Goal: Task Accomplishment & Management: Complete application form

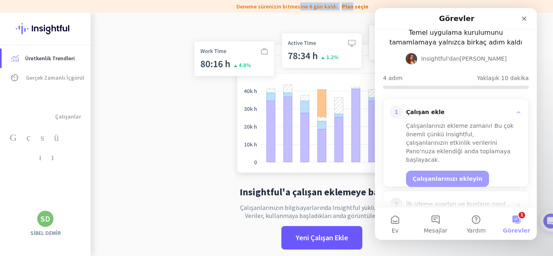
click at [306, 56] on img at bounding box center [322, 100] width 268 height 161
click at [181, 117] on app-no-employees "Insightful'a çalışan eklemeye başlayın Çalışanlarınızın bilgisayarlarında Insig…" at bounding box center [322, 141] width 462 height 256
click at [526, 21] on icon "Kapalı" at bounding box center [524, 18] width 6 height 6
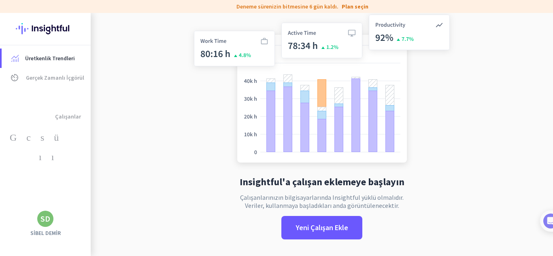
scroll to position [13, 0]
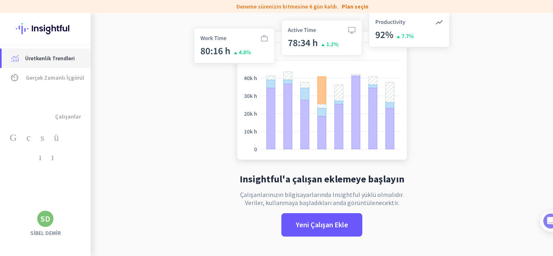
click at [43, 64] on link "Üretkenlik Trendleri" at bounding box center [46, 58] width 89 height 19
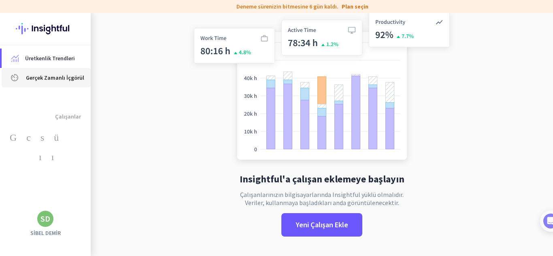
click at [53, 83] on link "av_timer Gerçek Zamanlı İçgörüler" at bounding box center [46, 77] width 89 height 19
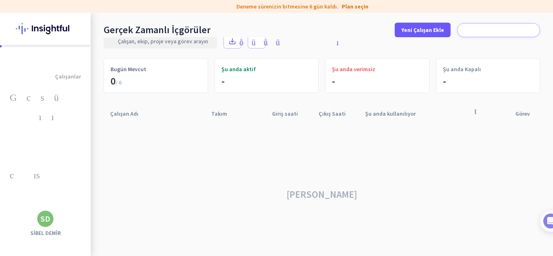
scroll to position [40, 0]
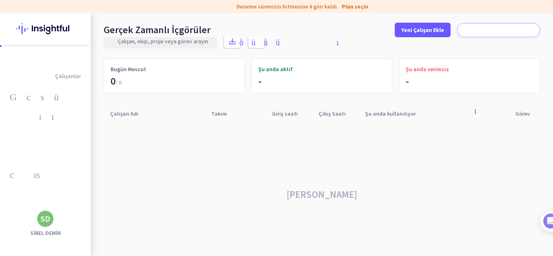
click at [290, 114] on font "Giriş saati" at bounding box center [285, 113] width 26 height 7
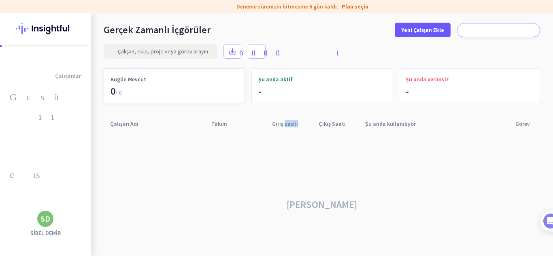
scroll to position [0, 0]
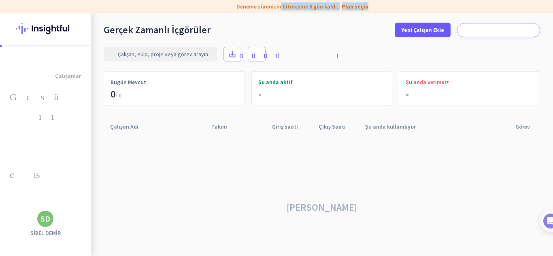
drag, startPoint x: 311, startPoint y: 7, endPoint x: 446, endPoint y: 7, distance: 135.2
click at [446, 7] on div "etiket Deneme sürenizin bitmesine 6 gün kaldı. Plan seçin" at bounding box center [276, 6] width 553 height 13
click at [358, 5] on font "Plan seçin" at bounding box center [355, 6] width 27 height 7
click at [517, 125] on font "Görev" at bounding box center [522, 126] width 15 height 7
click at [520, 127] on font "Görev" at bounding box center [522, 126] width 15 height 7
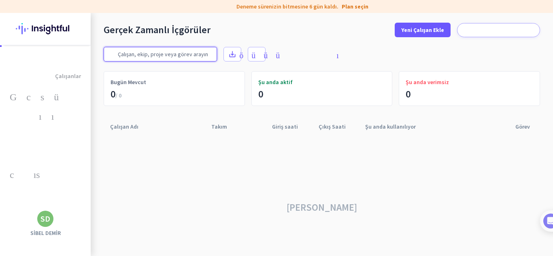
click at [155, 51] on input "text" at bounding box center [160, 54] width 113 height 15
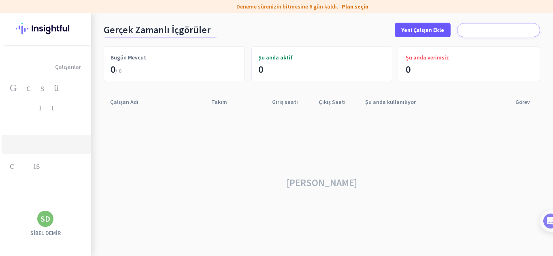
scroll to position [55, 0]
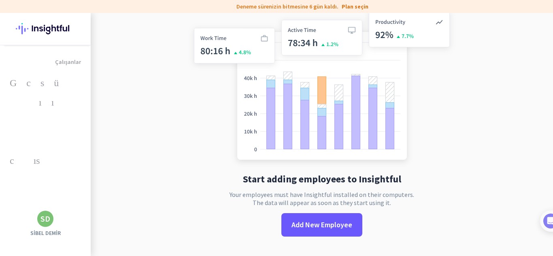
scroll to position [13, 0]
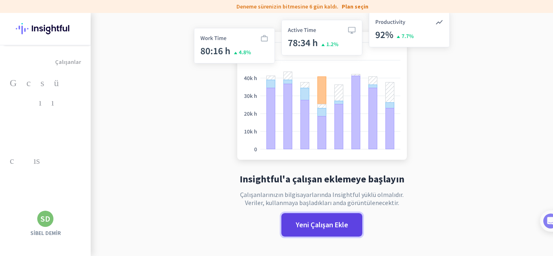
click at [299, 222] on font "Yeni Çalışan Ekle" at bounding box center [322, 224] width 52 height 9
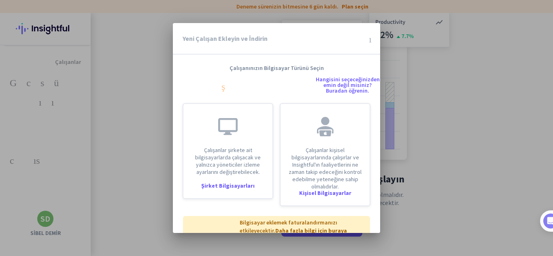
click at [249, 72] on div "Çalışanınızın Bilgisayar Türünü Seçin iletişim_destek Hangisini seçeceğinizden …" at bounding box center [276, 78] width 207 height 29
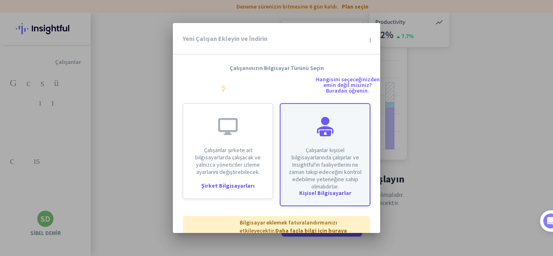
click at [339, 197] on font "Kişisel Bilgisayarlar" at bounding box center [325, 192] width 52 height 7
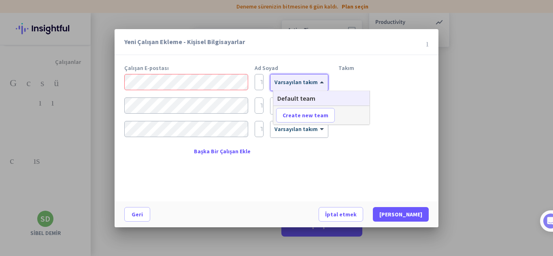
click at [300, 82] on div at bounding box center [298, 80] width 57 height 7
click at [392, 83] on font "temizlemek" at bounding box center [380, 83] width 97 height 10
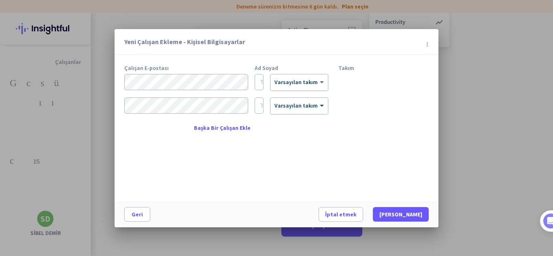
click at [322, 83] on span at bounding box center [323, 82] width 10 height 7
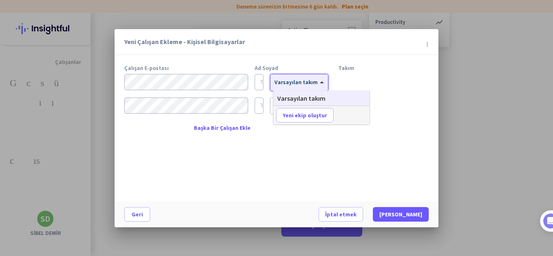
click at [315, 98] on font "Varsayılan takım" at bounding box center [301, 98] width 48 height 8
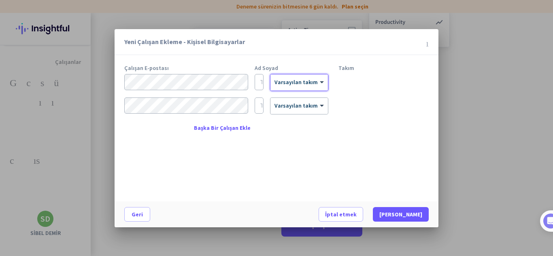
click at [227, 130] on font "Başka Bir Çalışan Ekle" at bounding box center [222, 127] width 57 height 7
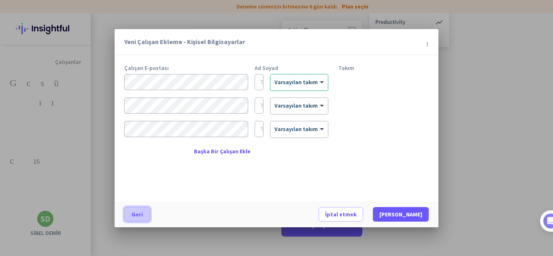
click at [141, 216] on font "Geri" at bounding box center [137, 214] width 11 height 7
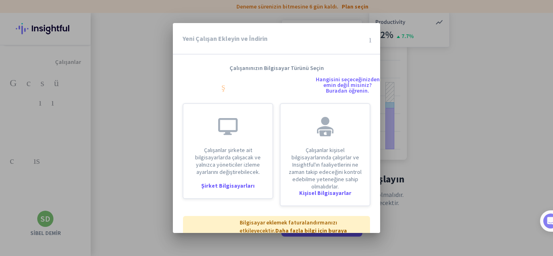
click at [80, 113] on div at bounding box center [276, 128] width 553 height 256
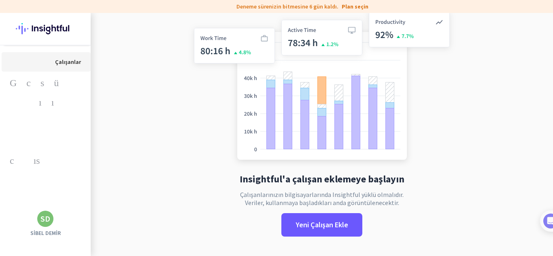
click at [69, 69] on link "grup Çalışanlar" at bounding box center [46, 61] width 89 height 19
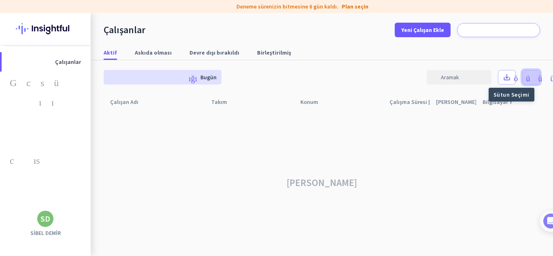
click at [449, 79] on font "takvim_görünümü_haftası" at bounding box center [531, 77] width 164 height 8
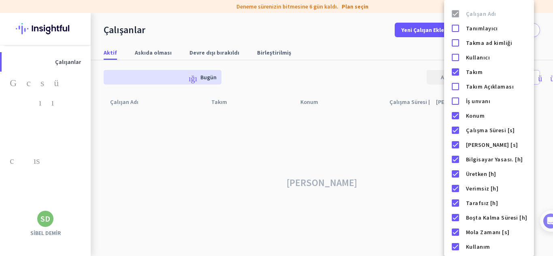
click at [419, 173] on div at bounding box center [276, 128] width 553 height 256
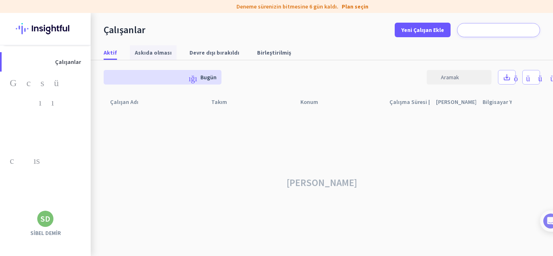
click at [156, 56] on font "Askıda olması" at bounding box center [153, 52] width 37 height 7
click at [199, 53] on font "Devre dışı bırakıldı" at bounding box center [214, 52] width 50 height 7
click at [273, 54] on font "Birleştirilmiş" at bounding box center [274, 52] width 34 height 7
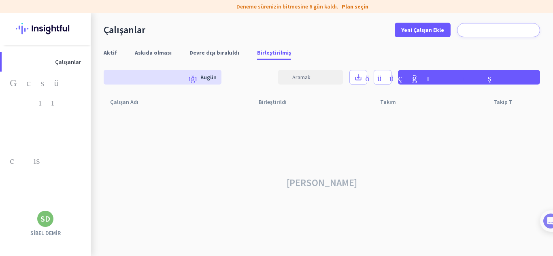
click at [317, 10] on font "Deneme sürenizin bitmesine 6 gün kaldı." at bounding box center [287, 6] width 102 height 7
click at [464, 28] on font "bildirimler" at bounding box center [499, 30] width 76 height 7
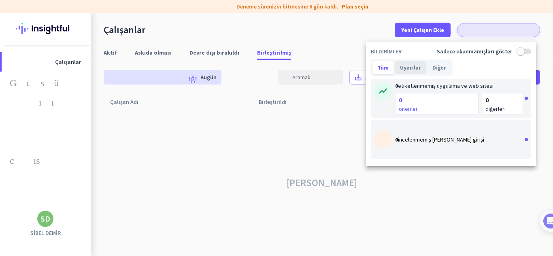
click at [416, 70] on font "Uyarılar" at bounding box center [410, 67] width 21 height 7
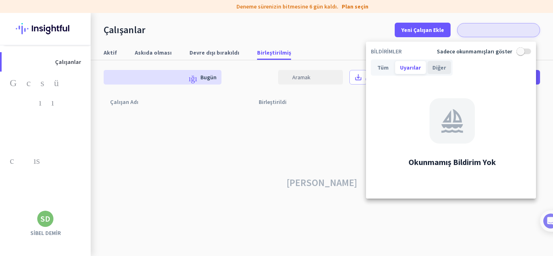
click at [435, 71] on div "Diğer" at bounding box center [439, 67] width 23 height 13
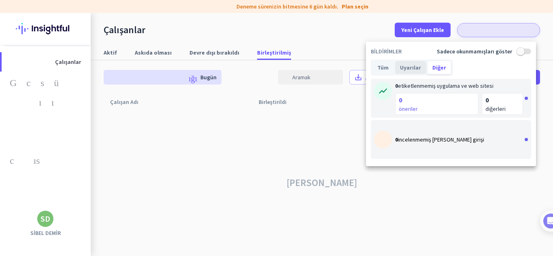
click at [415, 71] on font "Uyarılar" at bounding box center [410, 67] width 21 height 7
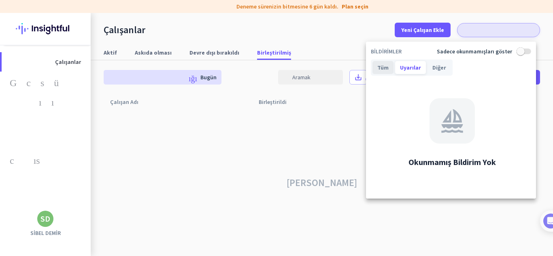
click at [373, 69] on div "Tüm" at bounding box center [383, 67] width 21 height 13
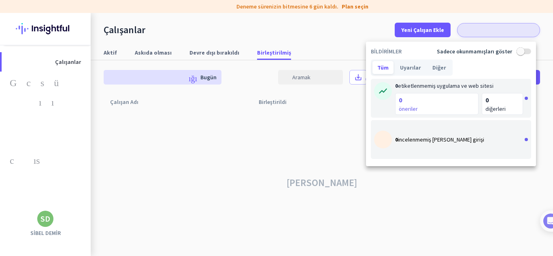
click at [304, 109] on div at bounding box center [276, 128] width 553 height 256
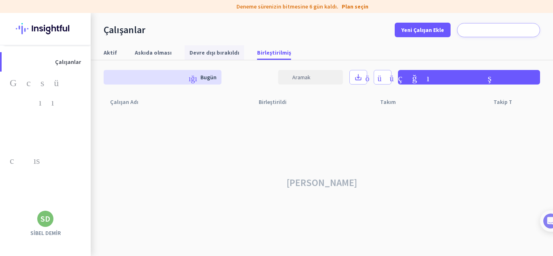
click at [217, 58] on span "Devre dışı bırakıldı" at bounding box center [214, 52] width 50 height 15
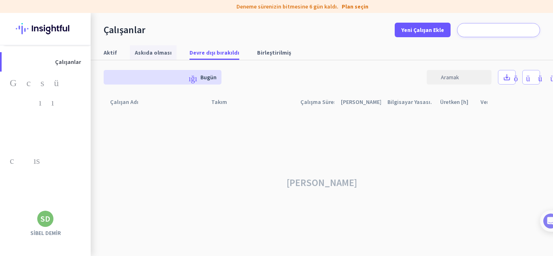
click at [145, 53] on font "Askıda olması" at bounding box center [153, 52] width 37 height 7
